Goal: Find specific page/section: Find specific page/section

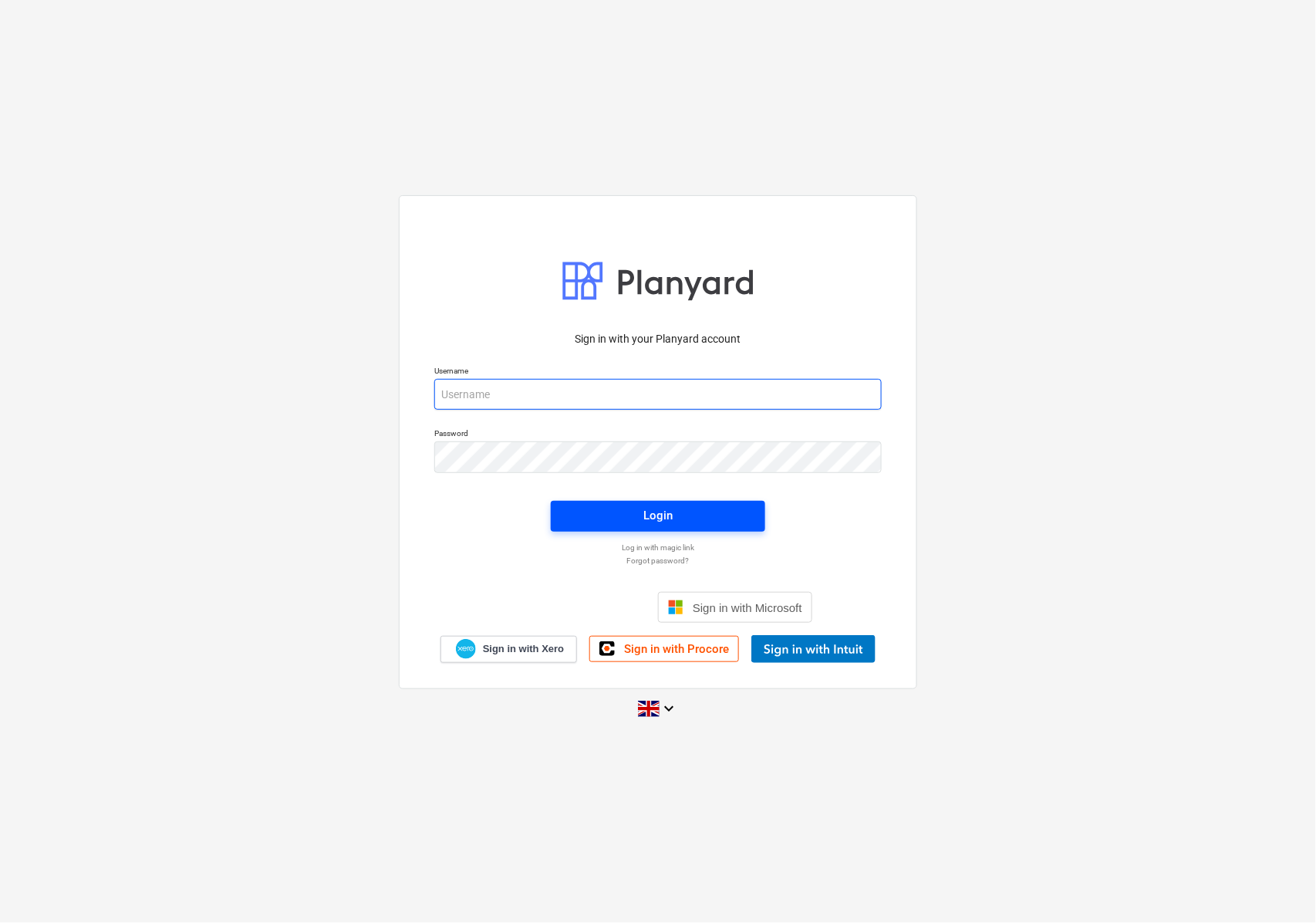
type input "[EMAIL_ADDRESS][DOMAIN_NAME]"
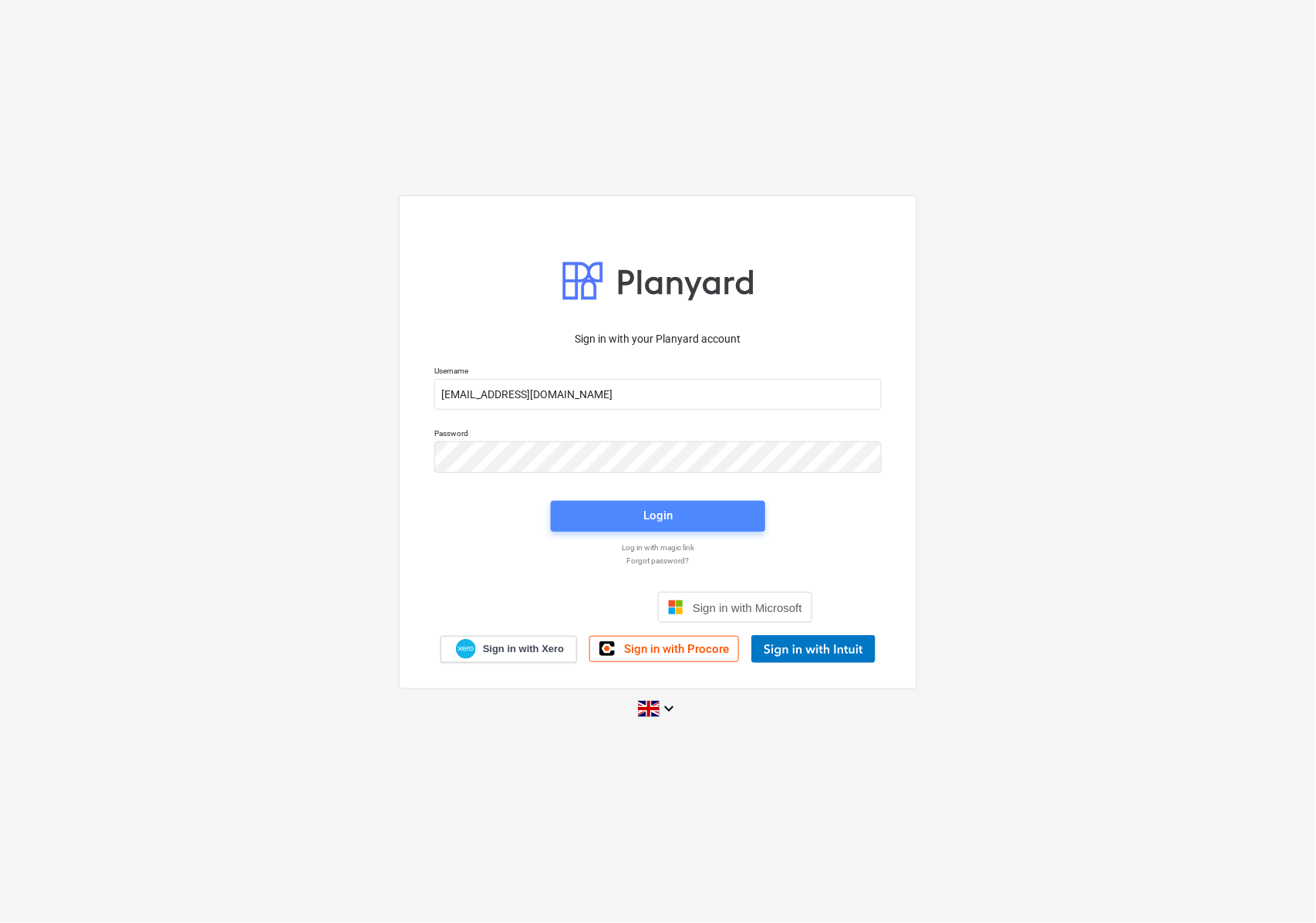
click at [724, 528] on button "Login" at bounding box center [657, 516] width 214 height 30
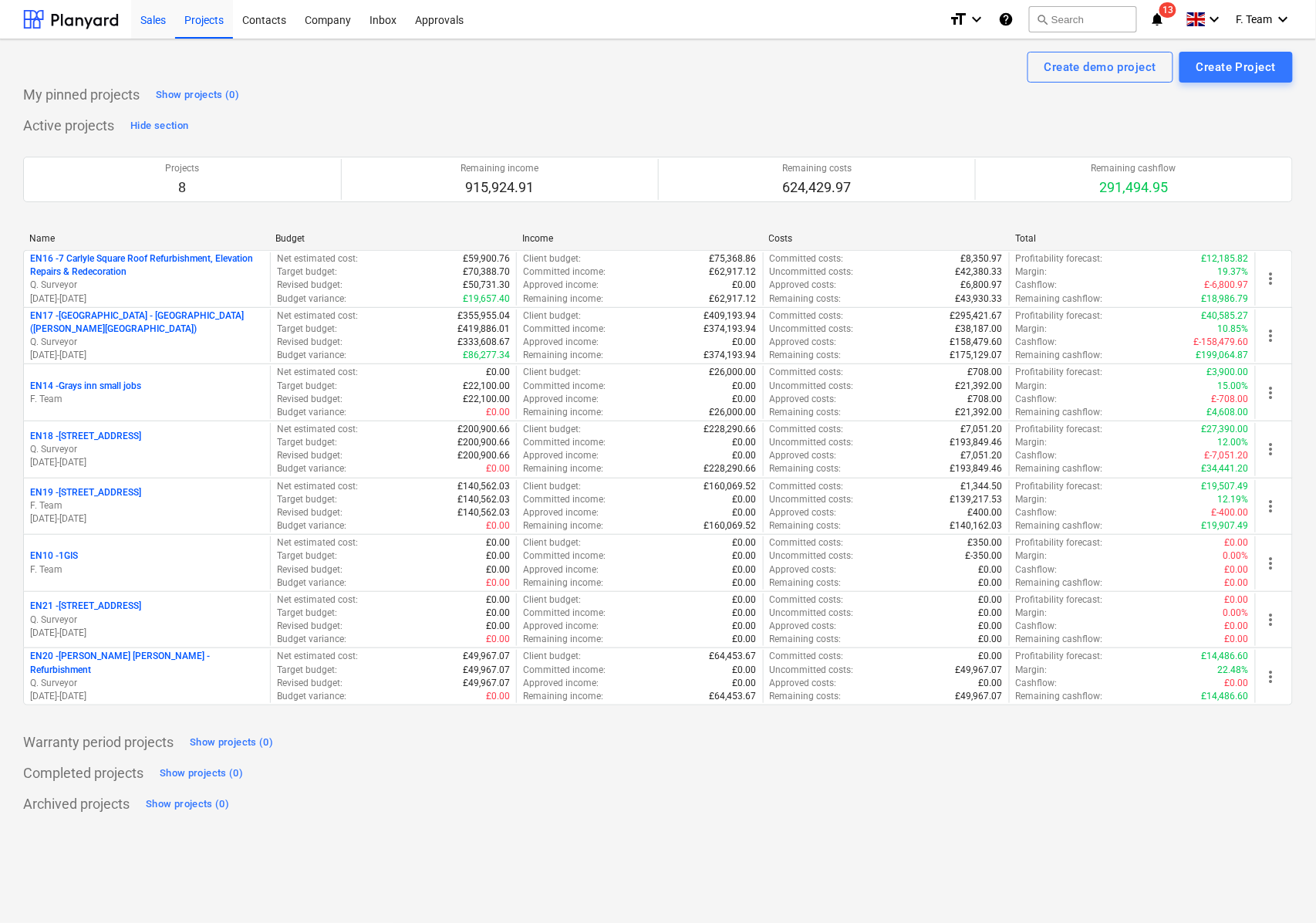
click at [160, 26] on div "Sales" at bounding box center [152, 18] width 44 height 39
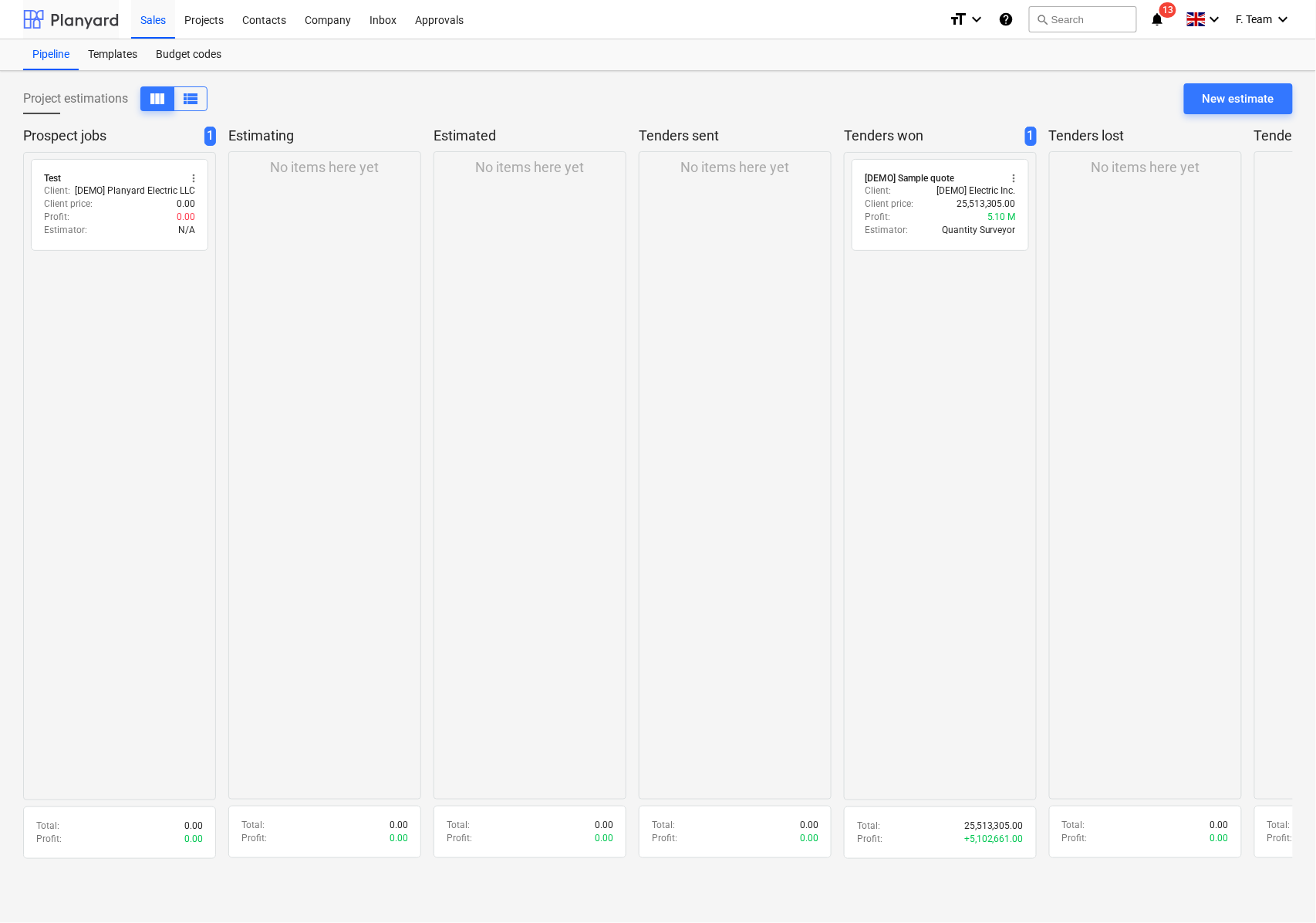
click at [83, 17] on div at bounding box center [71, 19] width 95 height 39
